Goal: Transaction & Acquisition: Purchase product/service

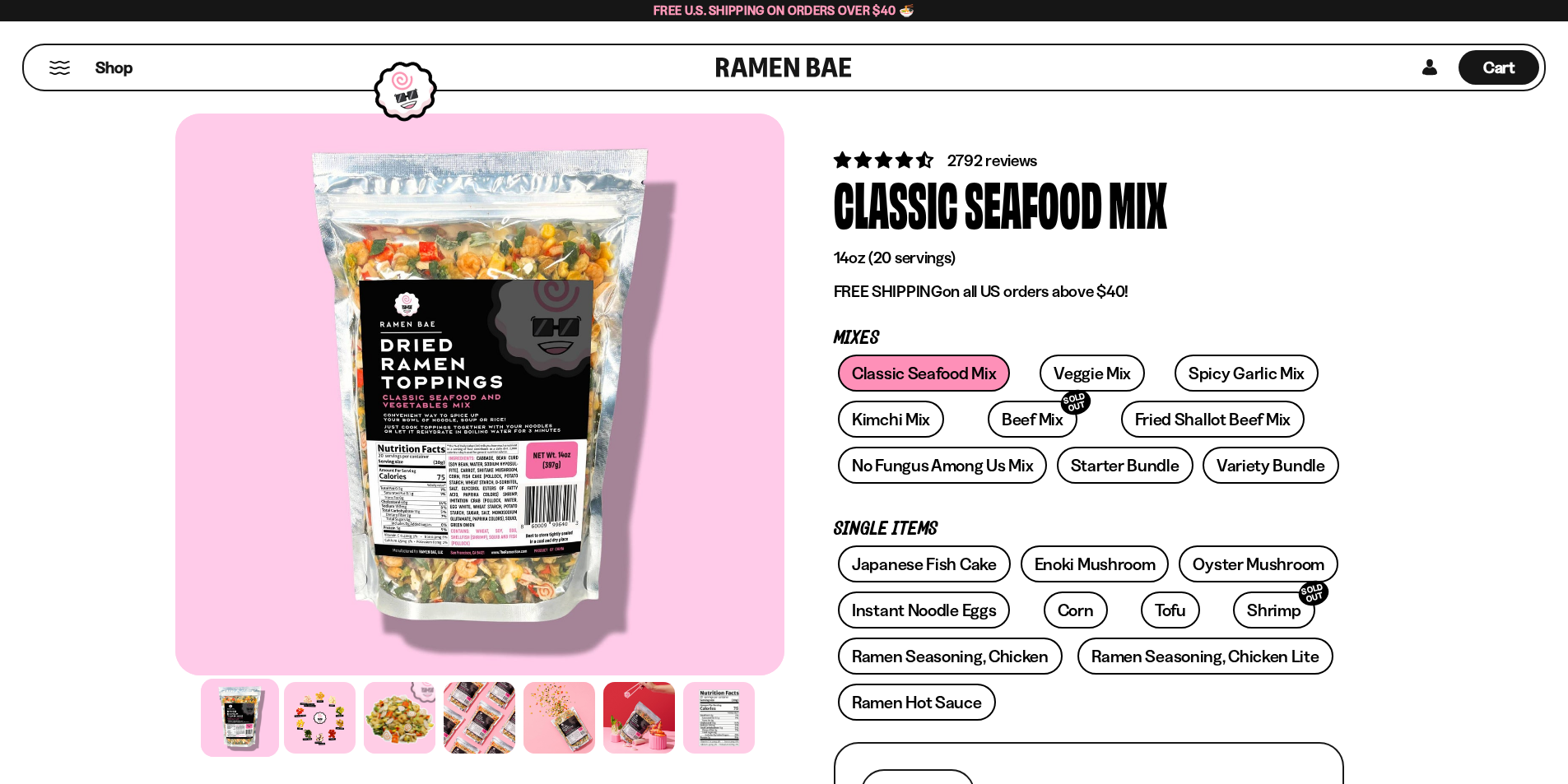
click at [900, 378] on div "Classic Seafood Mix Veggie Mix Spicy Garlic Mix Kimchi Mix Beef Mix SOLD OUT" at bounding box center [1089, 423] width 511 height 138
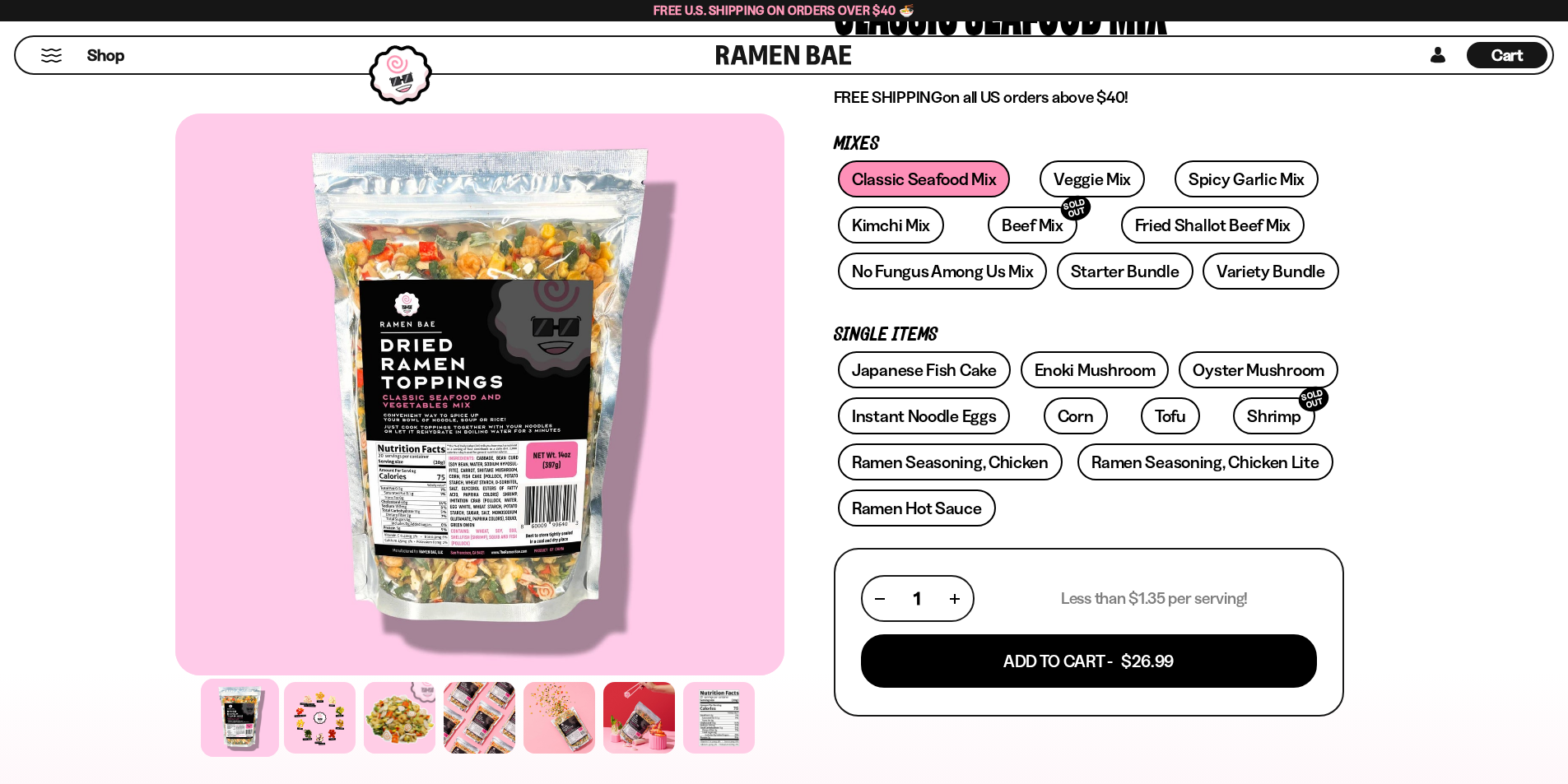
scroll to position [164, 0]
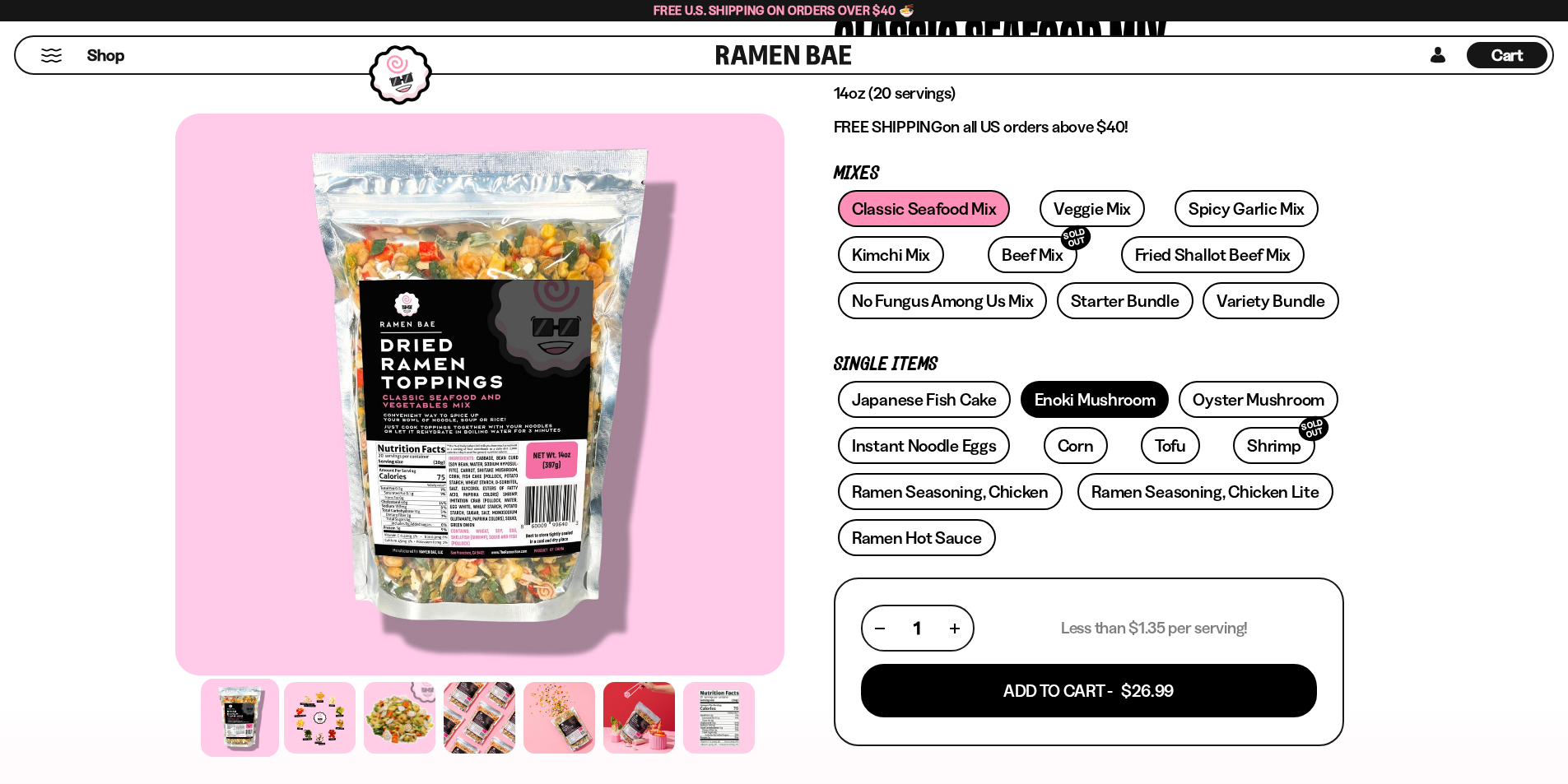
click at [1112, 402] on link "Enoki Mushroom" at bounding box center [1094, 399] width 149 height 37
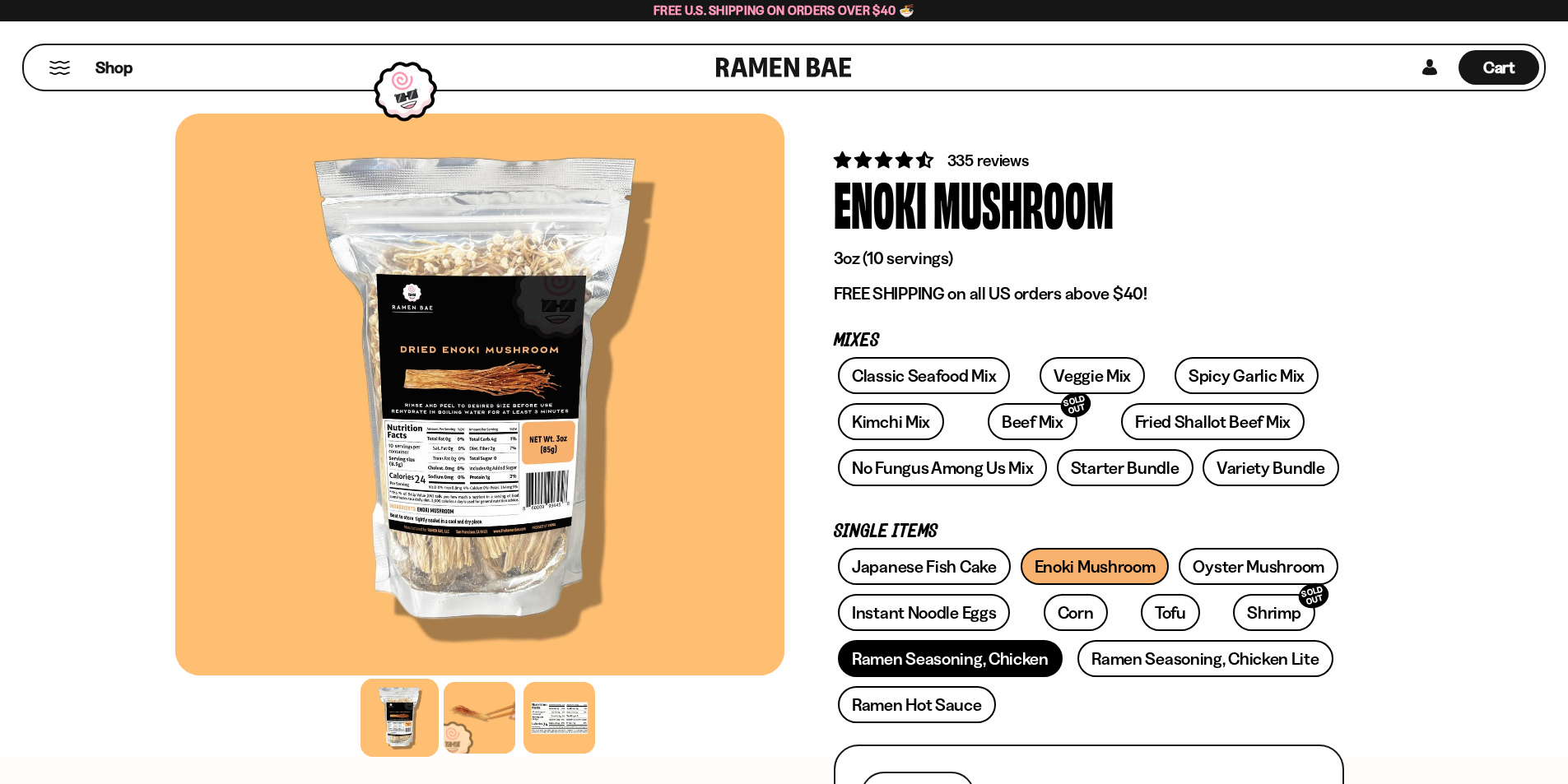
click at [925, 670] on link "Ramen Seasoning, Chicken" at bounding box center [950, 658] width 224 height 37
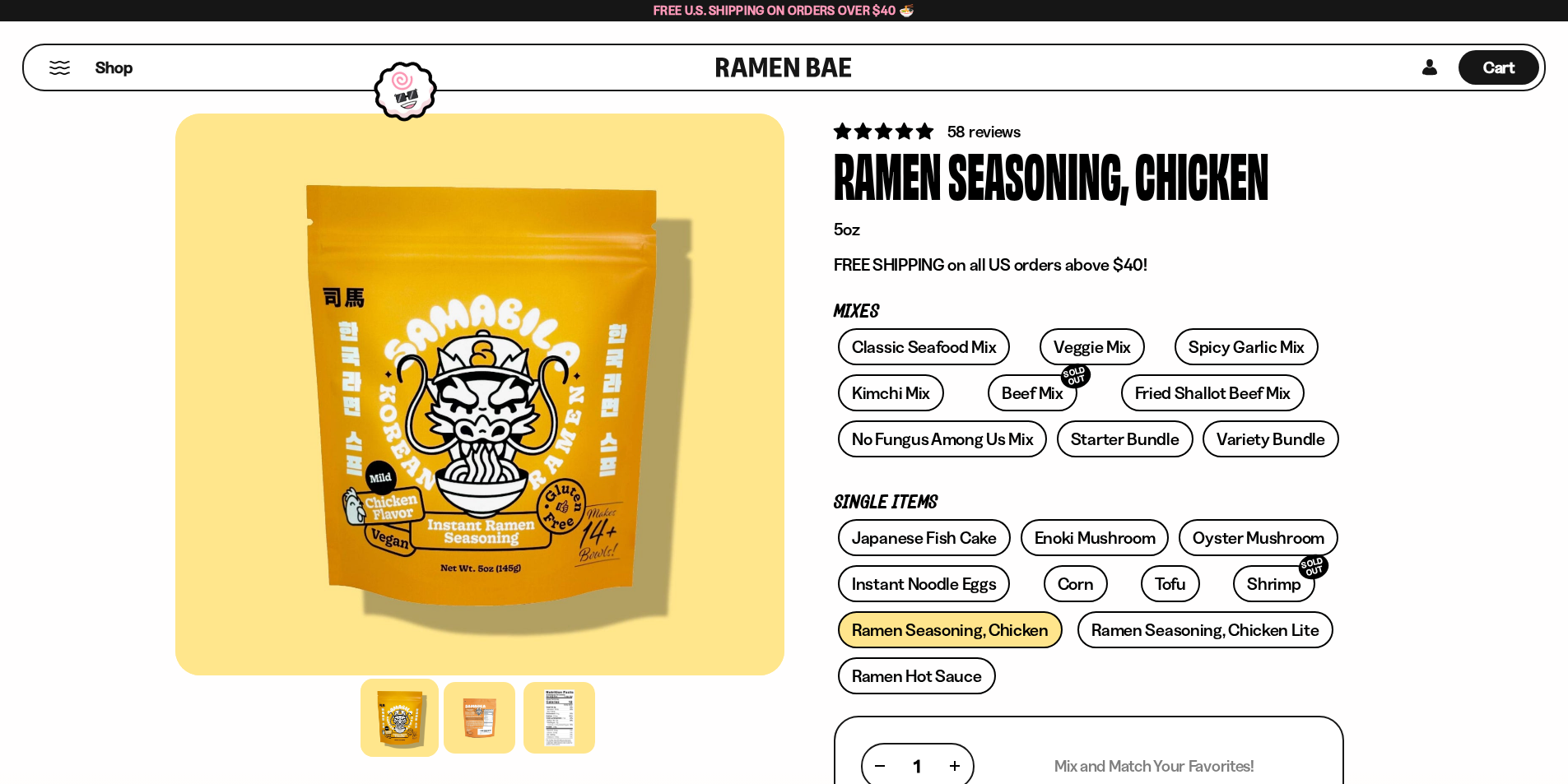
scroll to position [83, 0]
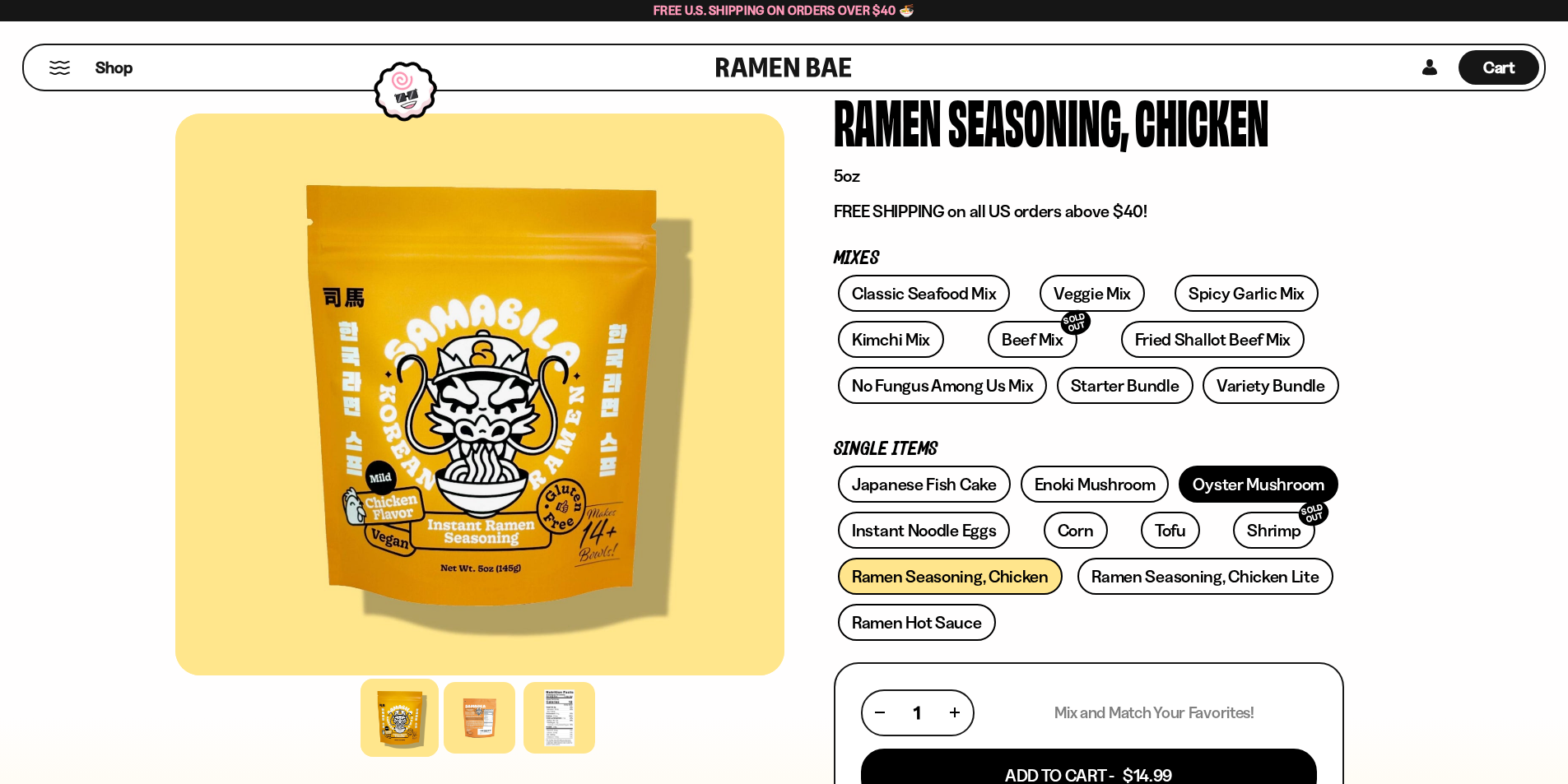
click at [1268, 478] on link "Oyster Mushroom" at bounding box center [1259, 484] width 160 height 37
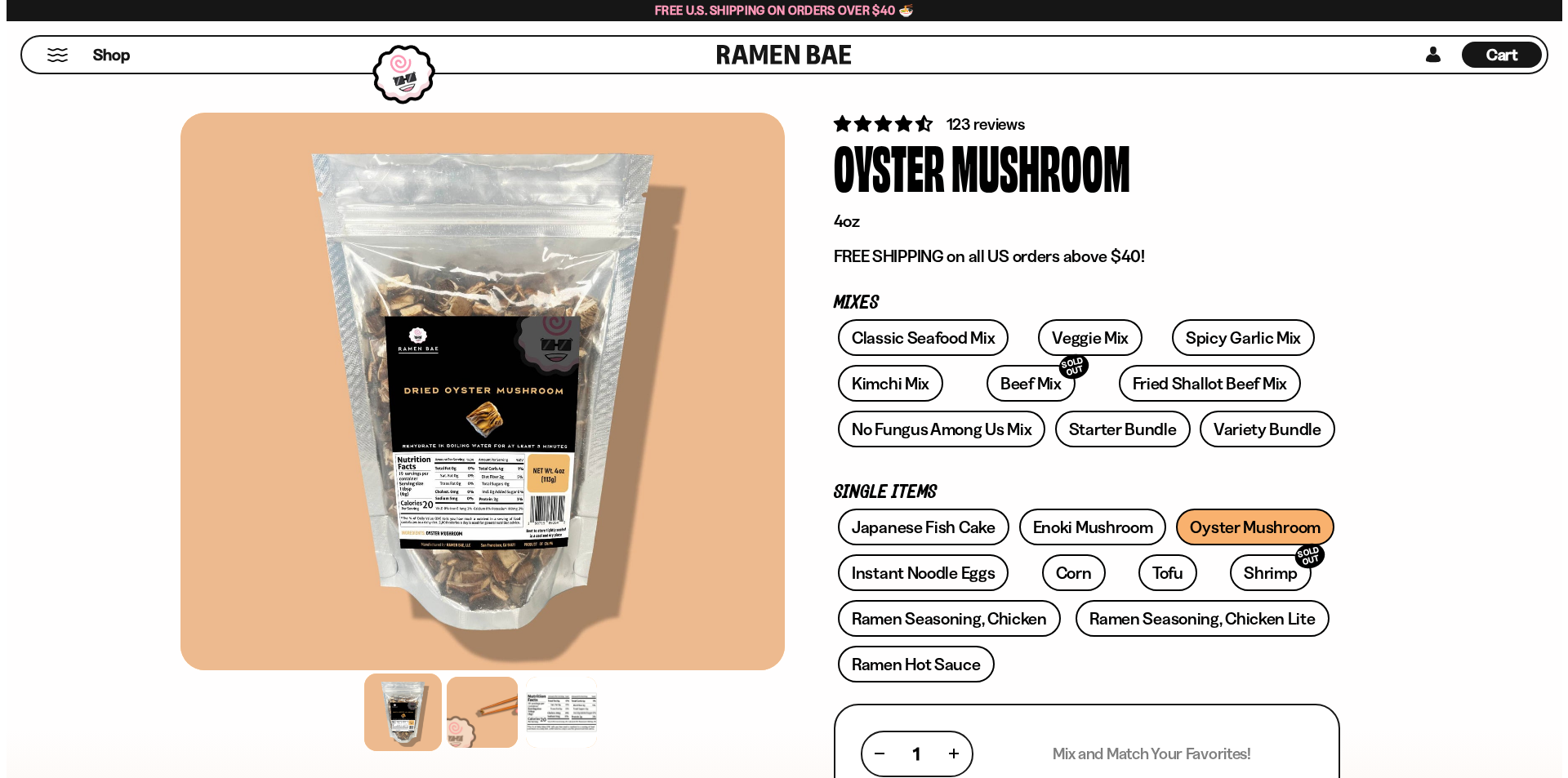
scroll to position [245, 0]
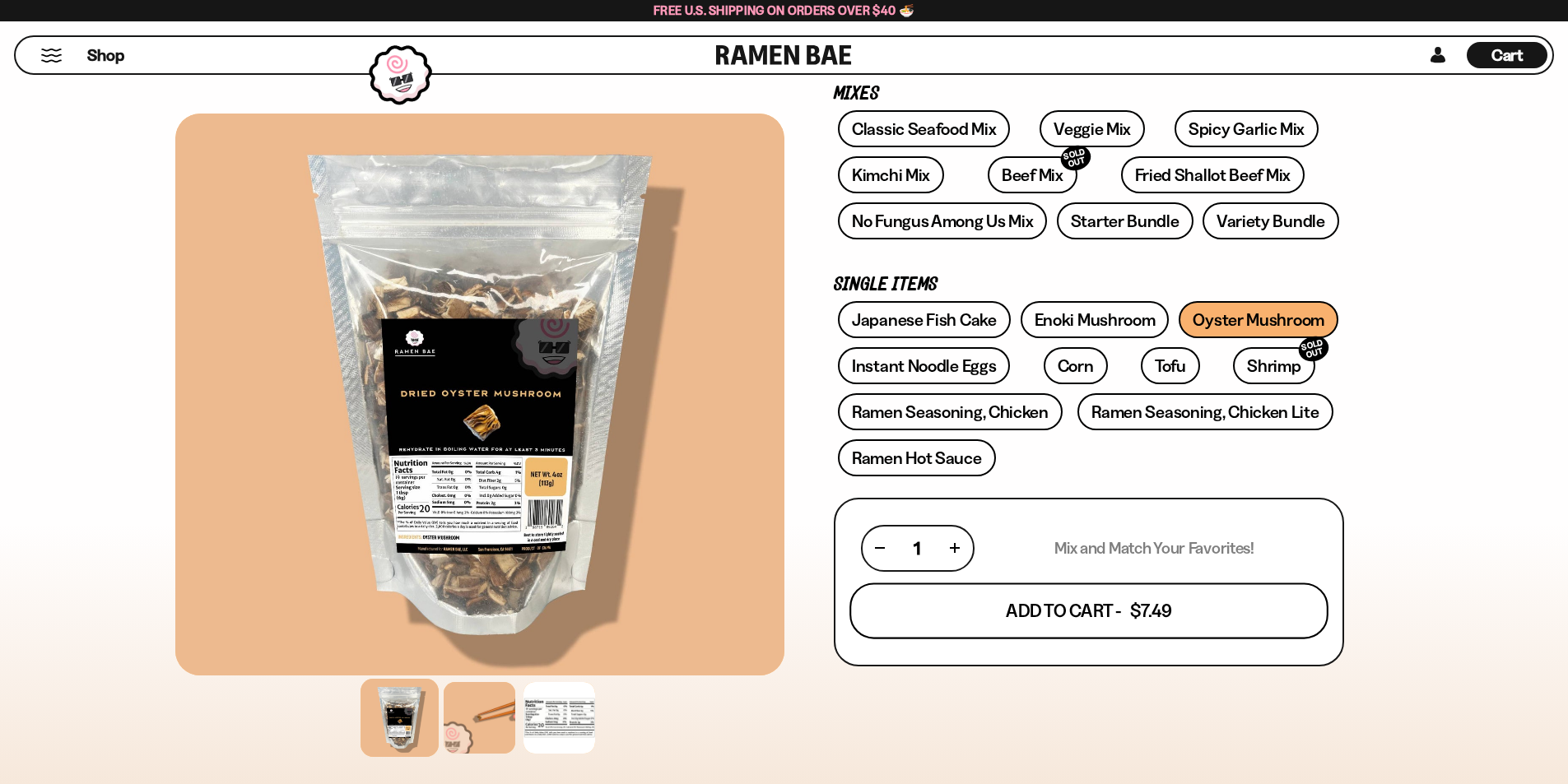
click at [1082, 619] on button "Add To Cart - $7.49" at bounding box center [1089, 610] width 479 height 56
